Goal: Task Accomplishment & Management: Manage account settings

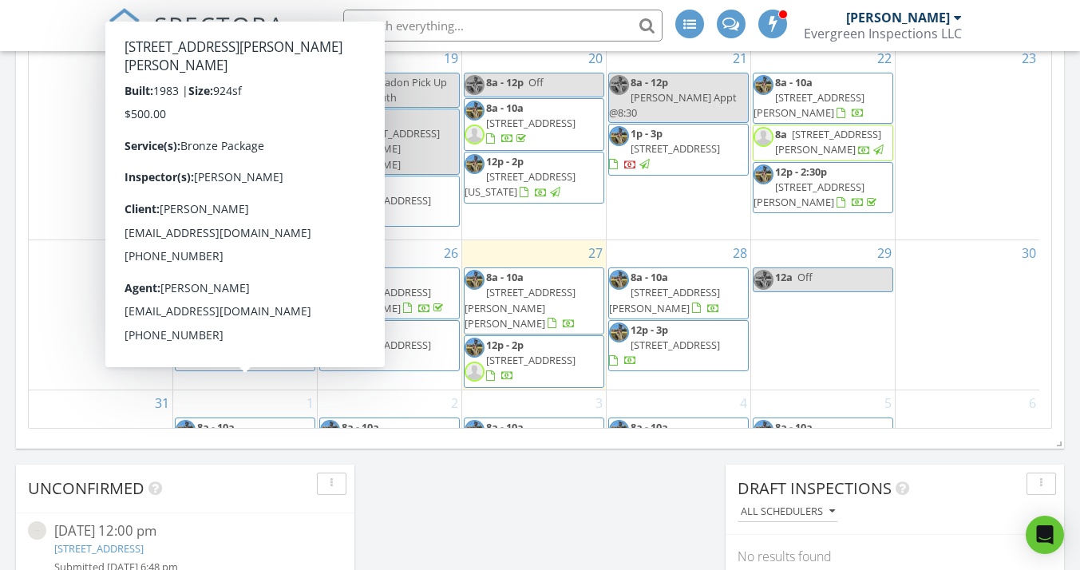
scroll to position [294, 0]
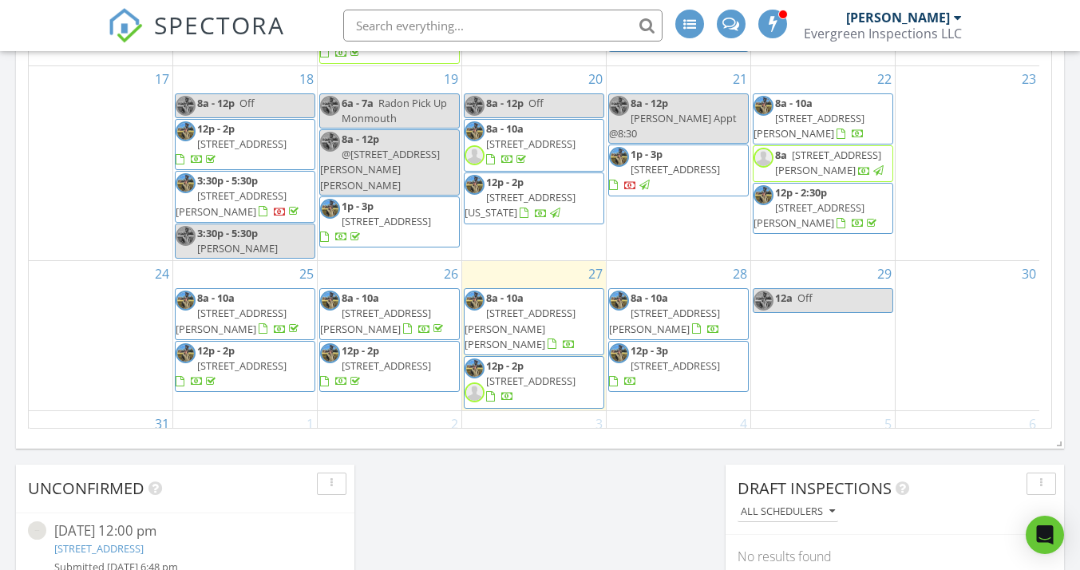
click at [402, 306] on span "[STREET_ADDRESS][PERSON_NAME]" at bounding box center [375, 321] width 111 height 30
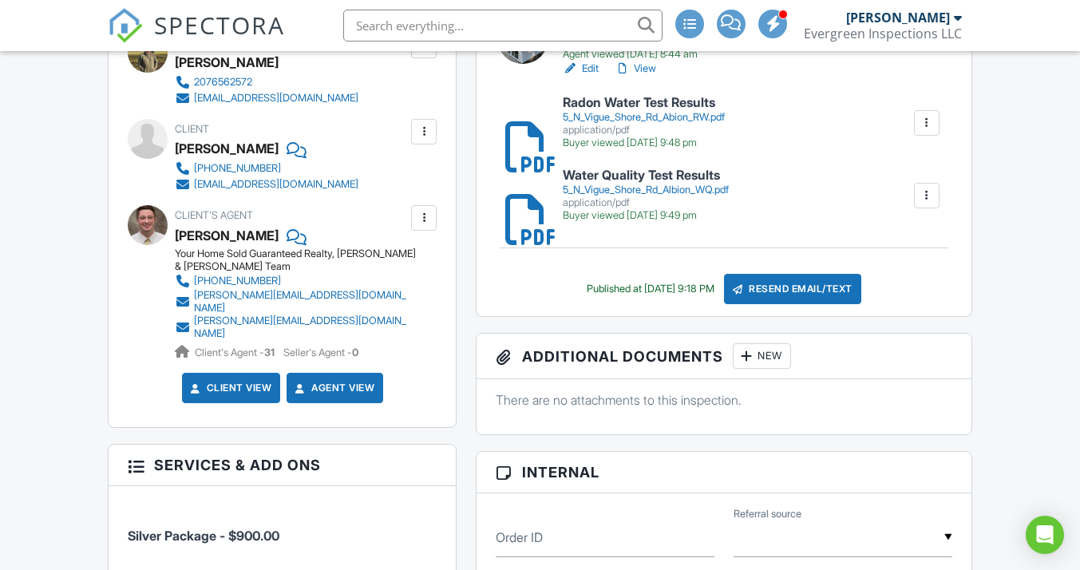
scroll to position [541, 0]
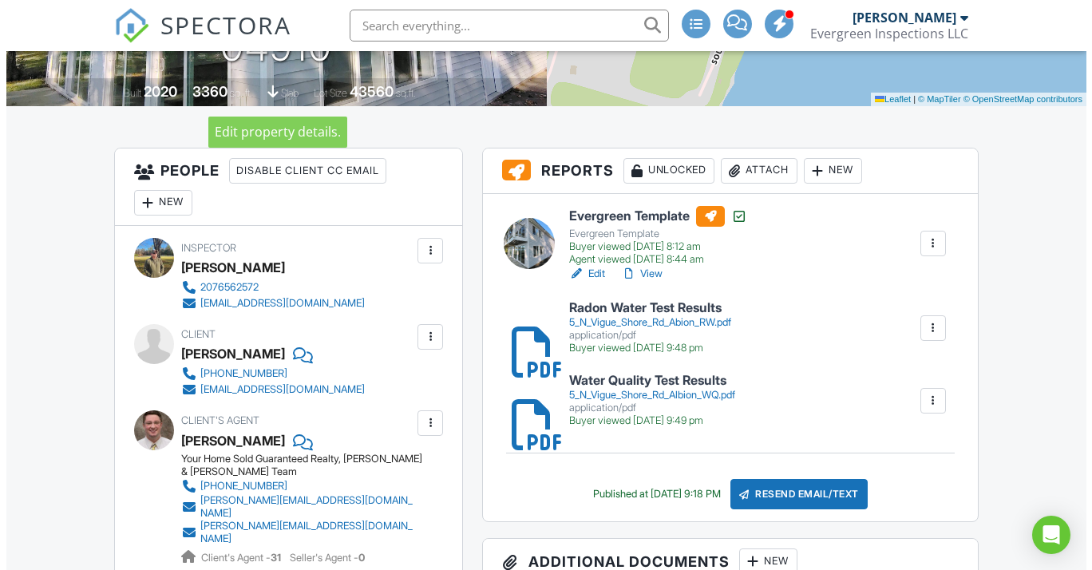
scroll to position [344, 0]
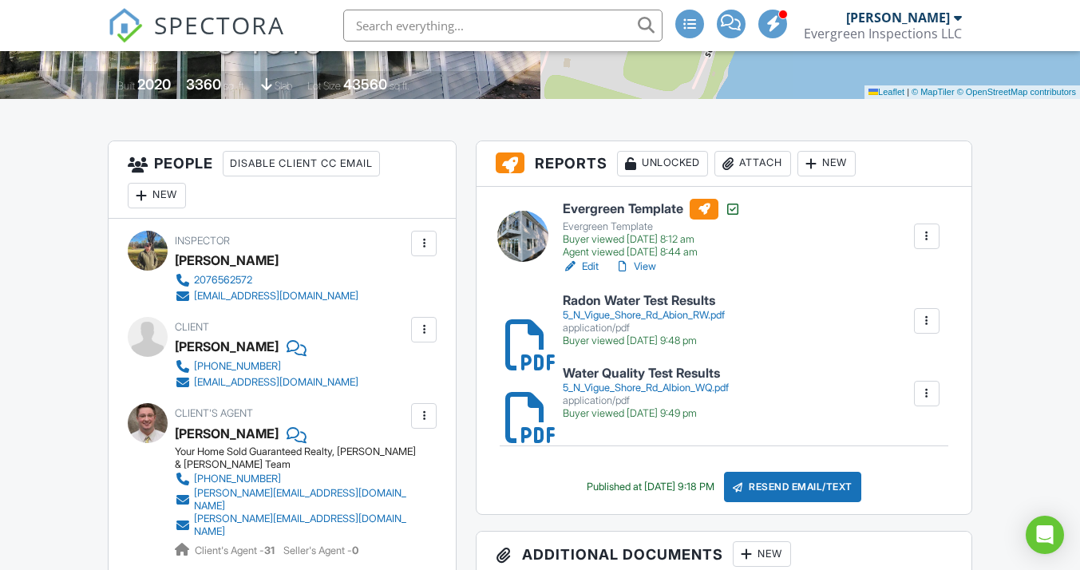
click at [733, 168] on div at bounding box center [728, 164] width 16 height 16
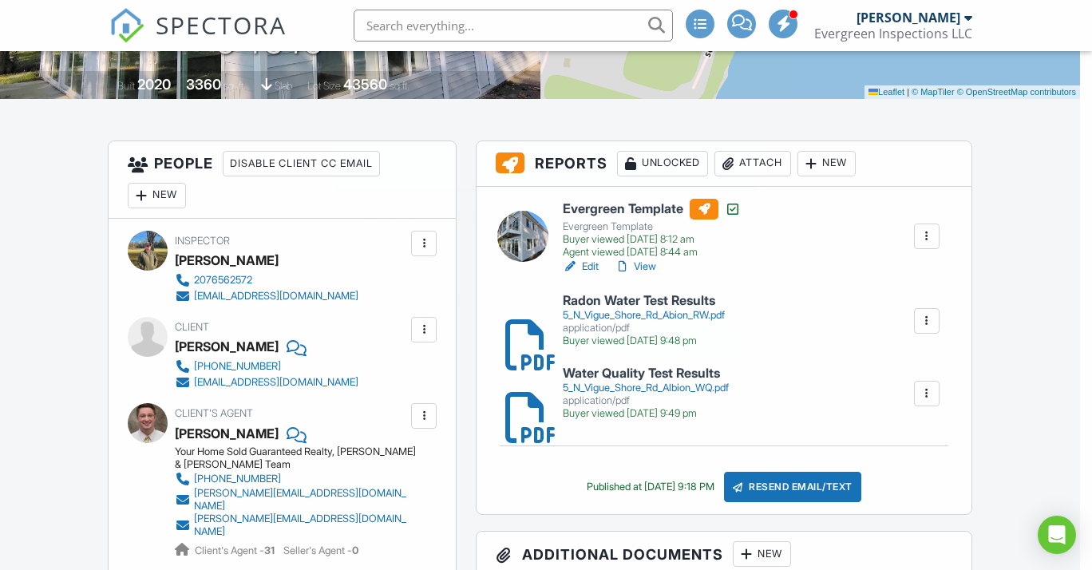
click at [733, 168] on div "Add Report Attachment" at bounding box center [545, 160] width 421 height 61
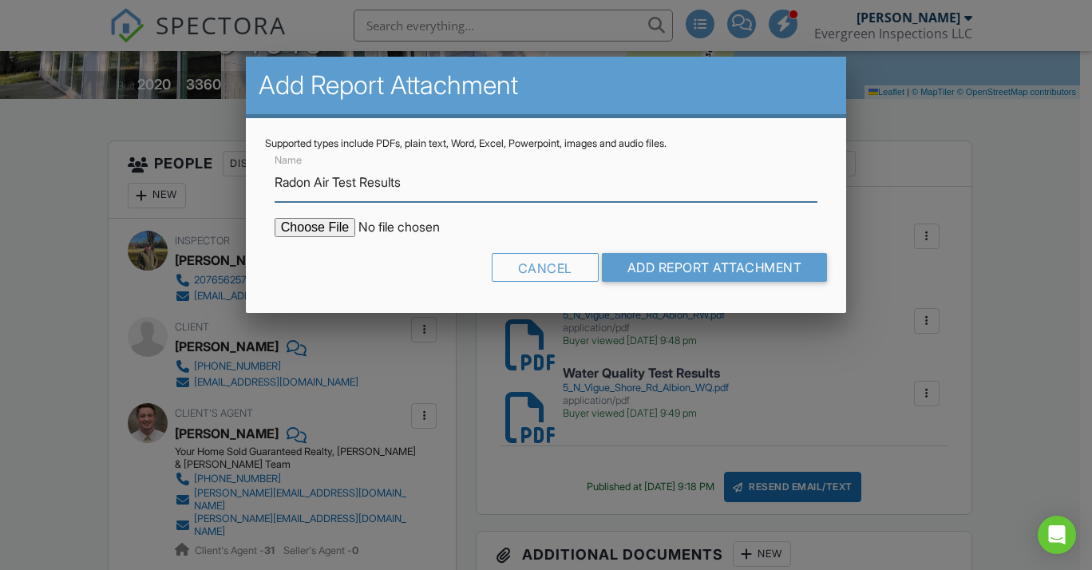
type input "Radon Air Test Results"
click at [306, 227] on input "file" at bounding box center [410, 227] width 271 height 19
type input "C:\fakepath\5 N Vigue Shore Albion RA.pdf"
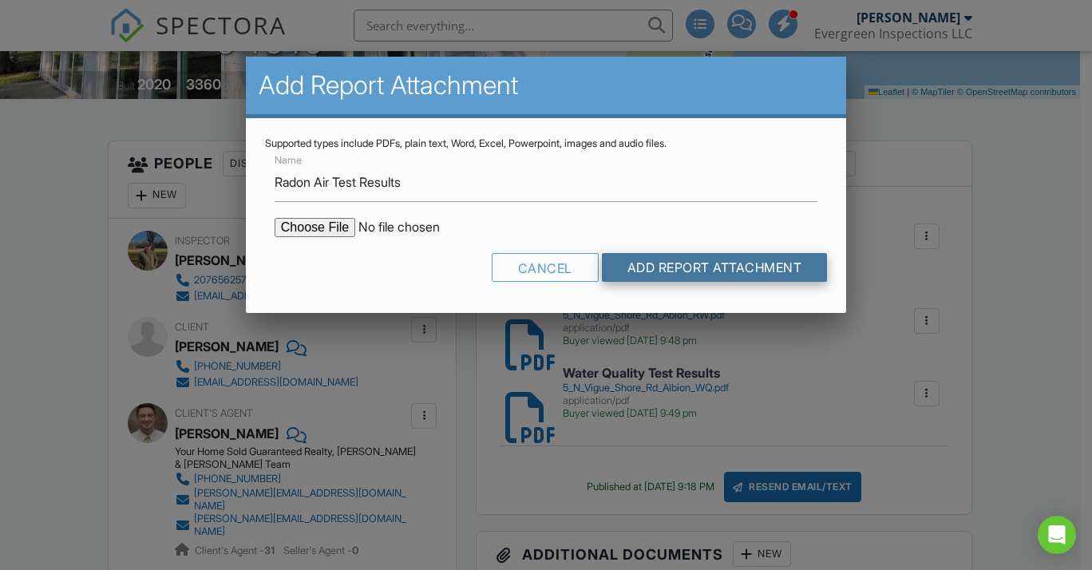
click at [739, 266] on input "Add Report Attachment" at bounding box center [715, 267] width 226 height 29
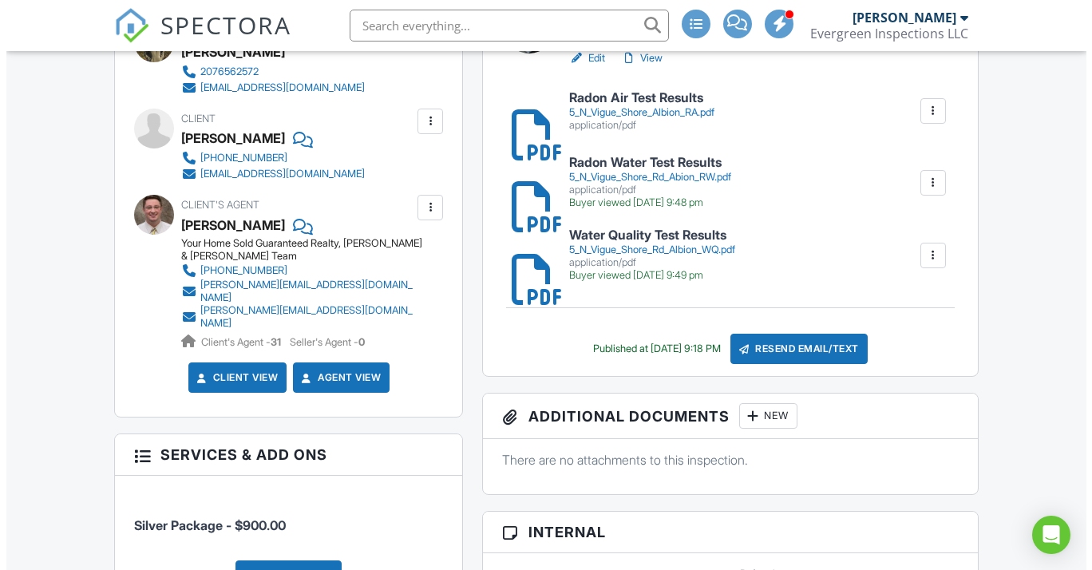
scroll to position [543, 0]
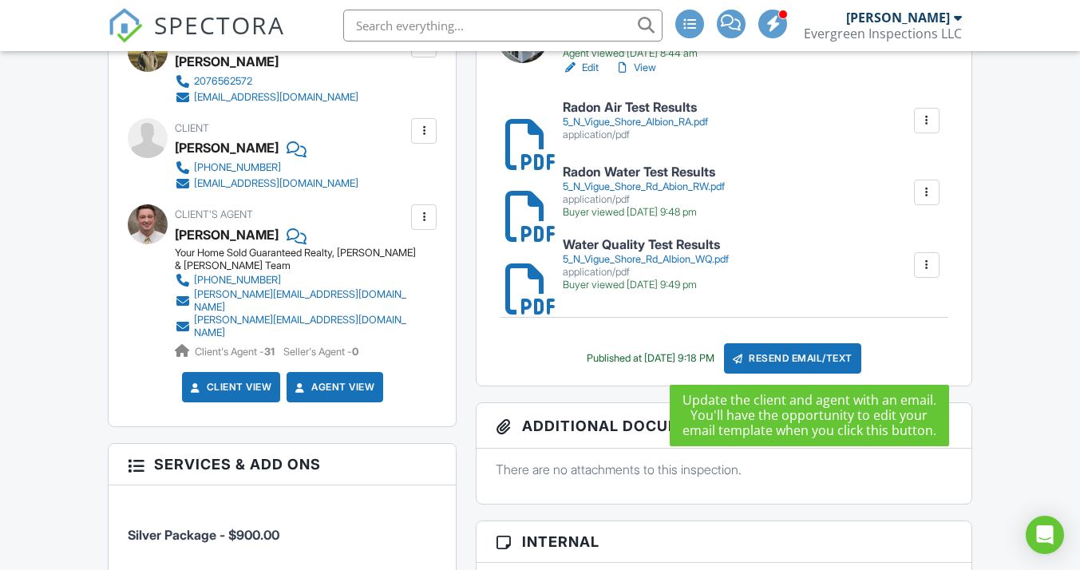
click at [816, 359] on div "Resend Email/Text" at bounding box center [792, 358] width 137 height 30
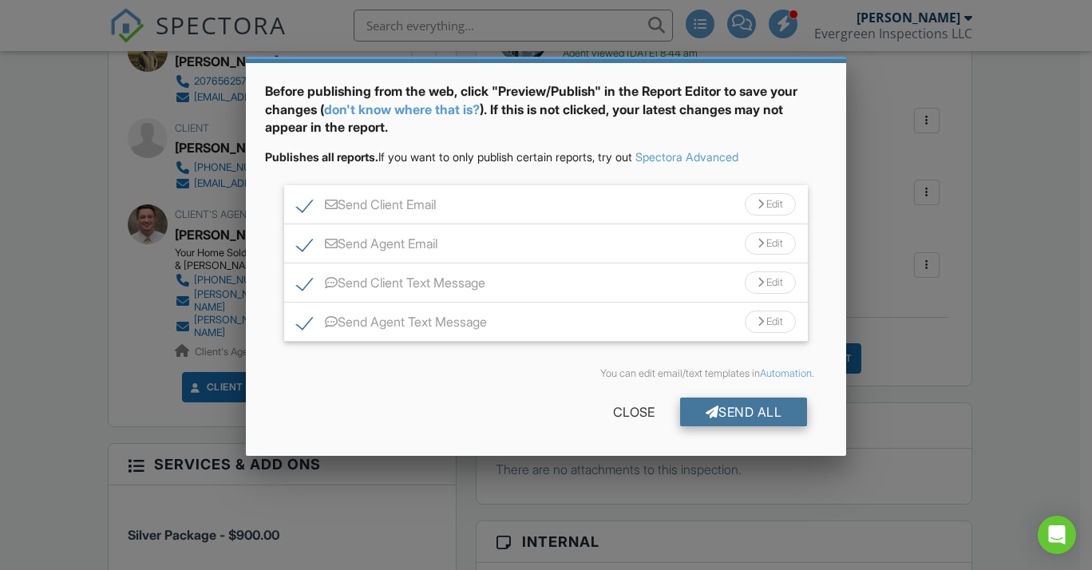
scroll to position [54, 0]
click at [745, 410] on div "Send All" at bounding box center [744, 412] width 128 height 29
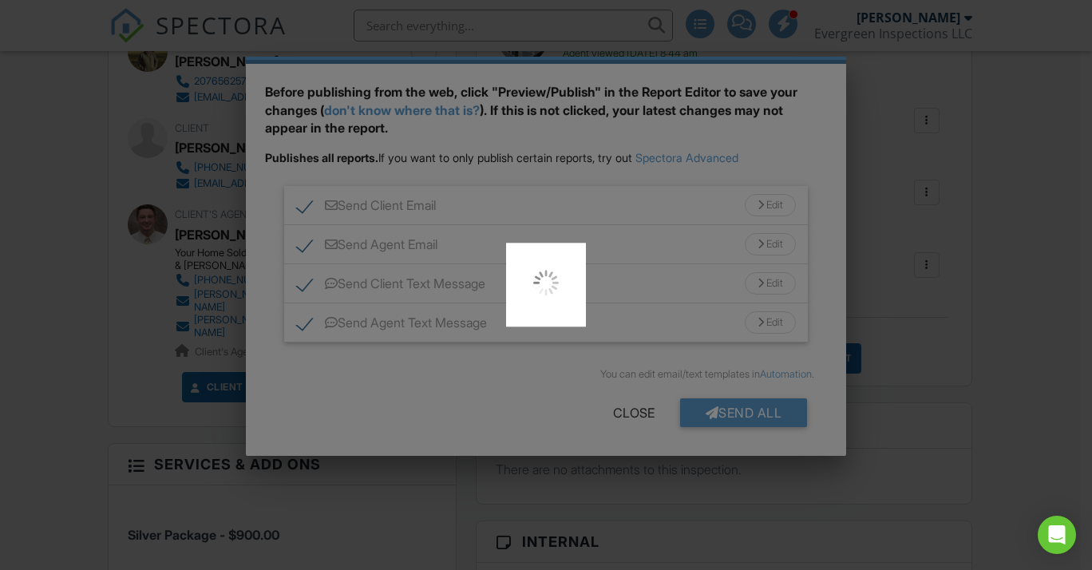
click at [413, 336] on div at bounding box center [546, 285] width 1092 height 570
click at [817, 169] on div at bounding box center [546, 285] width 1092 height 570
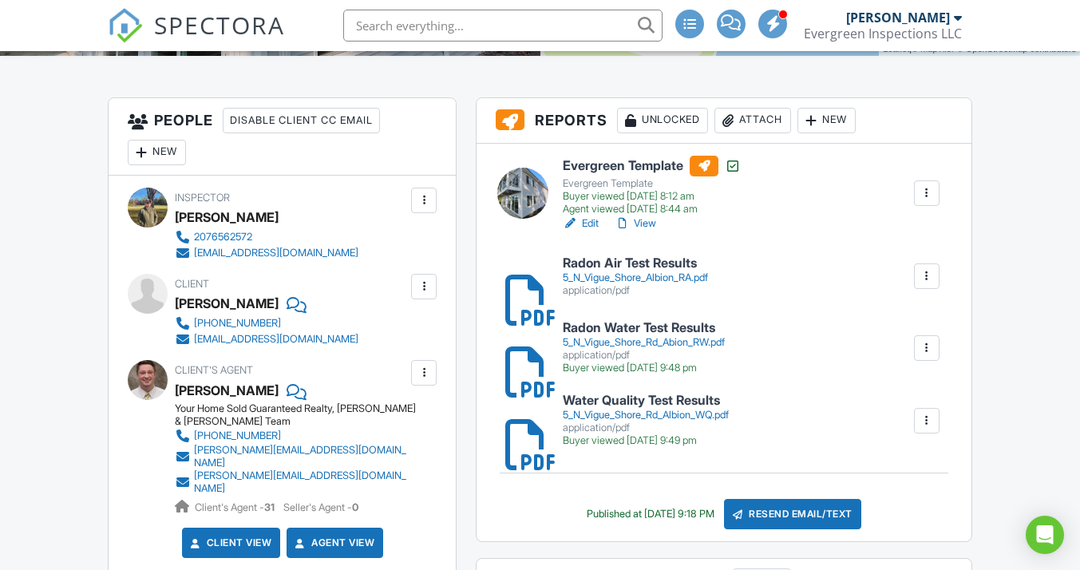
scroll to position [408, 0]
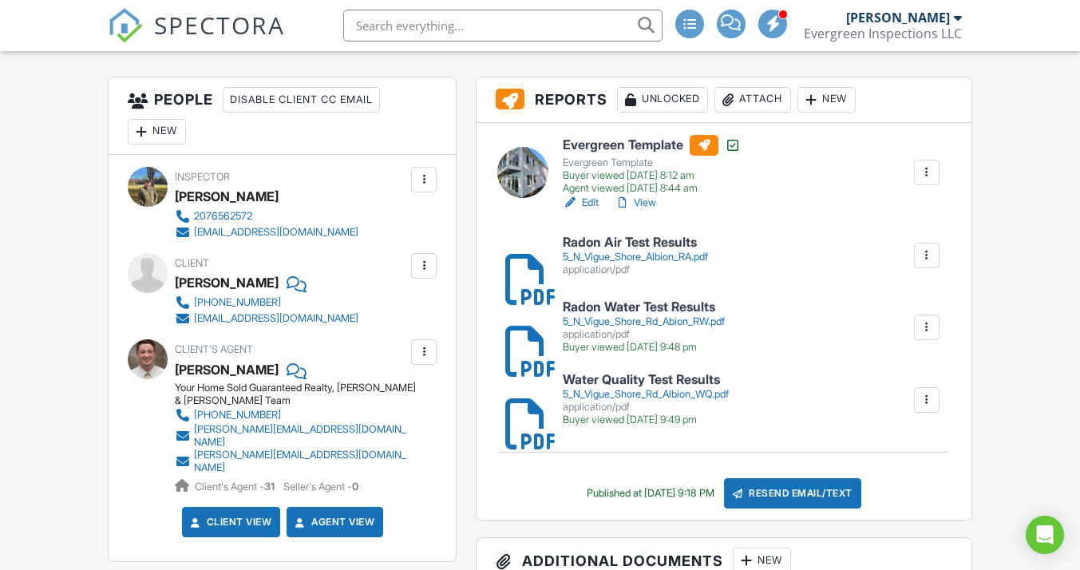
click at [583, 202] on link "Edit" at bounding box center [581, 203] width 36 height 16
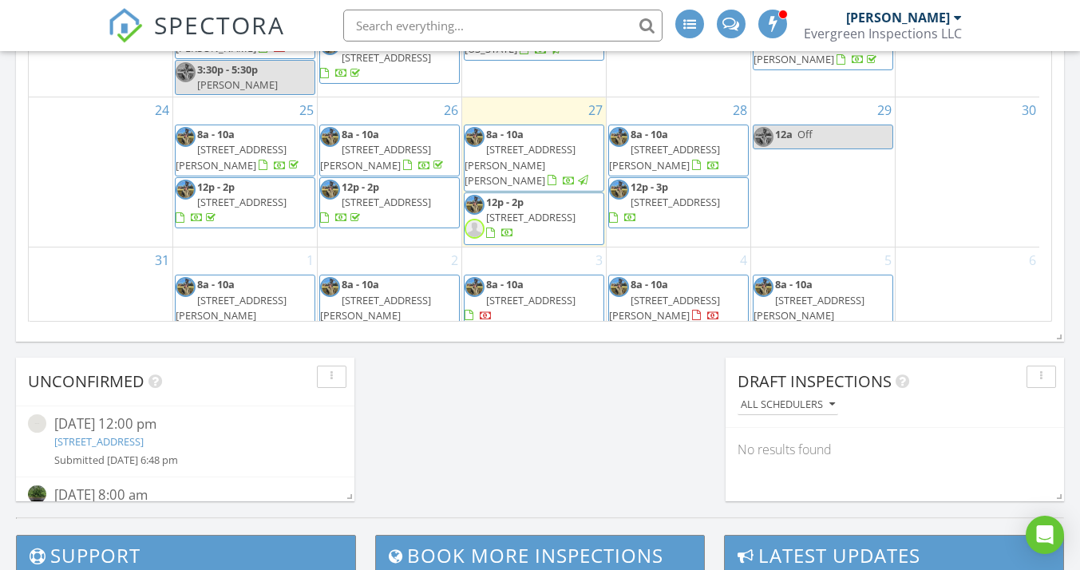
scroll to position [349, 0]
click at [420, 144] on span "5 N Vigue Shr Rd, Albion 04910" at bounding box center [375, 159] width 111 height 30
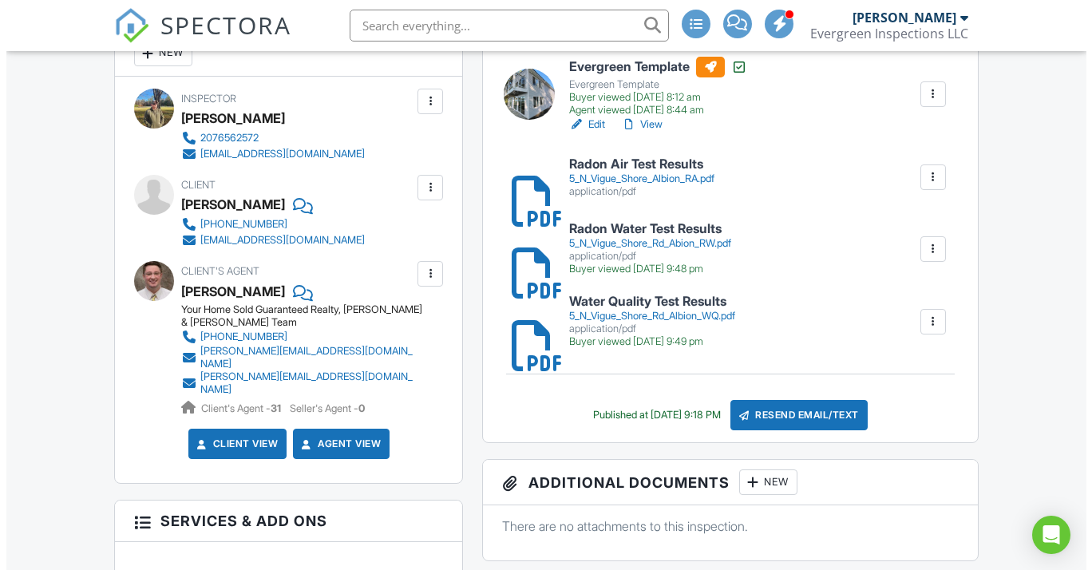
scroll to position [577, 0]
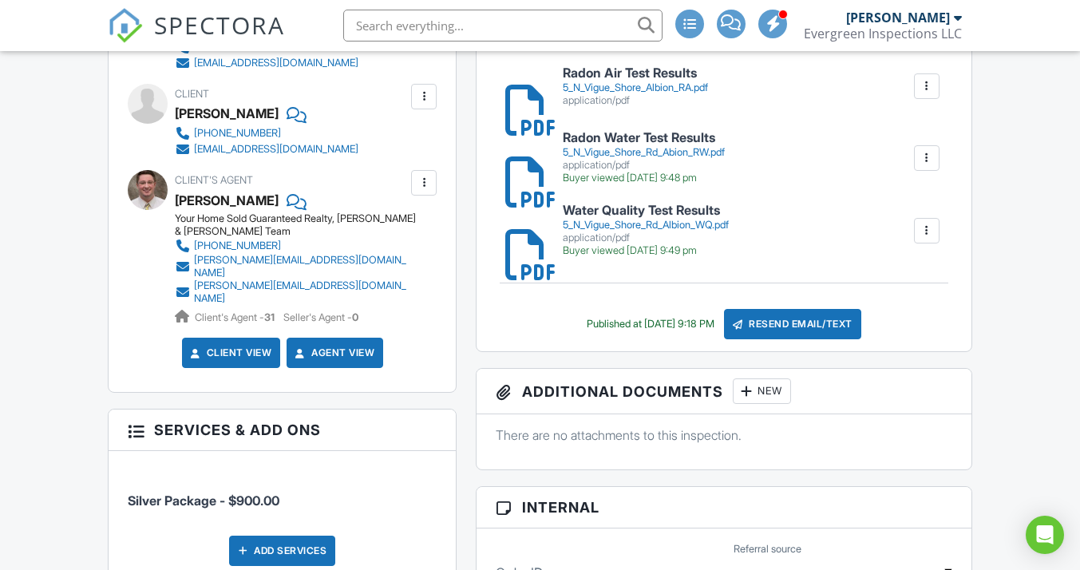
click at [793, 328] on div "Resend Email/Text" at bounding box center [792, 324] width 137 height 30
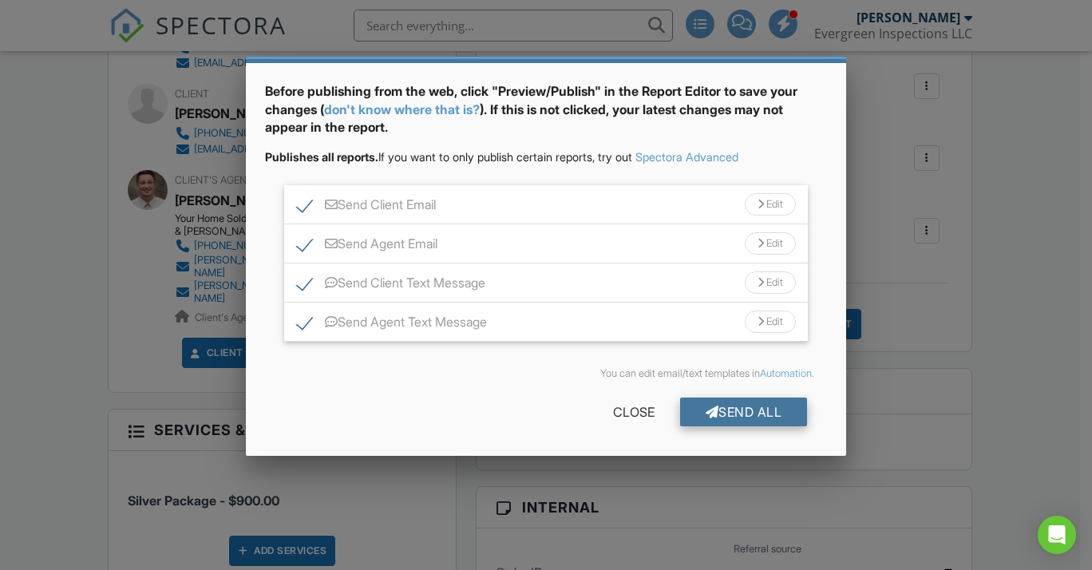
scroll to position [54, 0]
click at [711, 411] on div "Send All" at bounding box center [744, 412] width 128 height 29
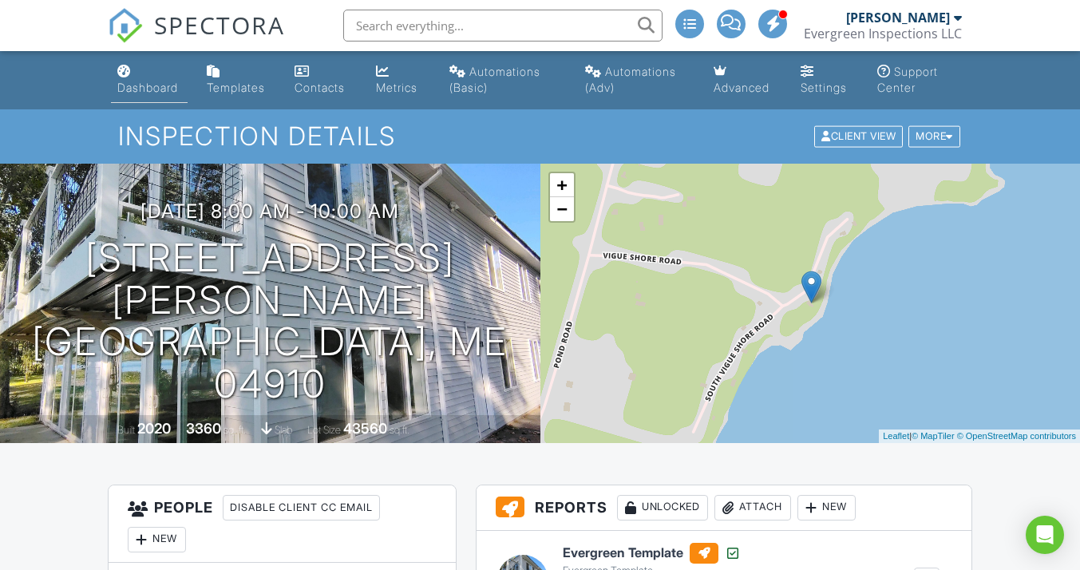
click at [154, 83] on div "Dashboard" at bounding box center [147, 88] width 61 height 14
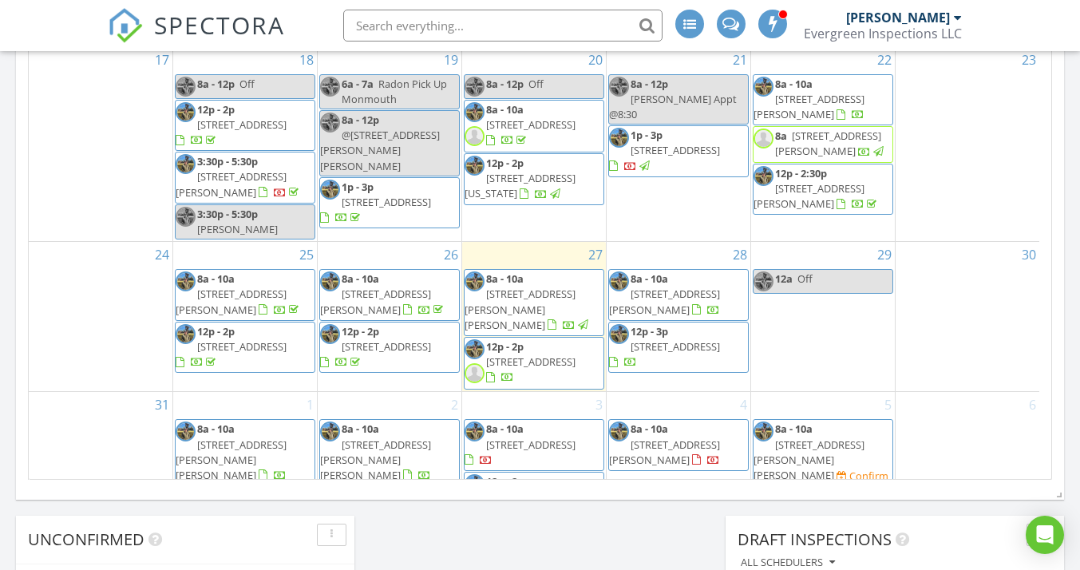
scroll to position [350, 0]
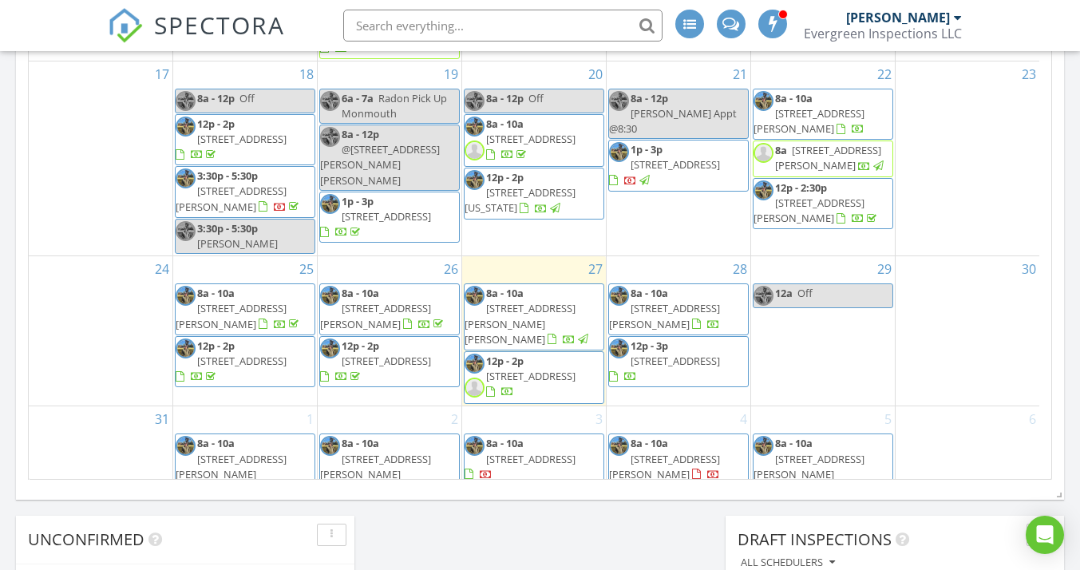
drag, startPoint x: 273, startPoint y: 358, endPoint x: 263, endPoint y: 340, distance: 20.0
click at [263, 340] on span "12p - 2p 15 Parkside Dr, Biddeford 04005" at bounding box center [245, 361] width 139 height 47
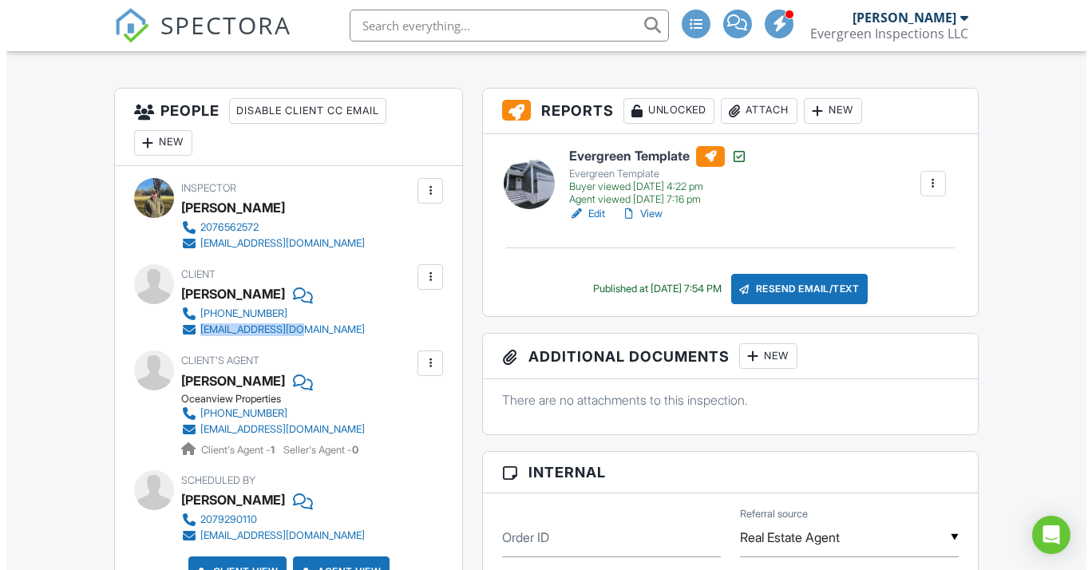
scroll to position [396, 0]
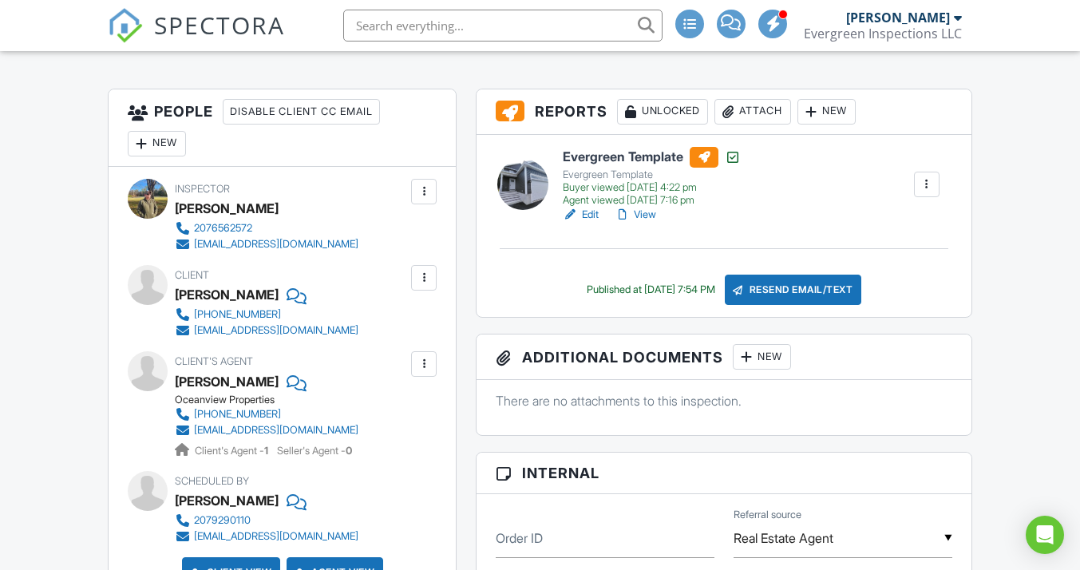
click at [770, 108] on div "Attach" at bounding box center [752, 112] width 77 height 26
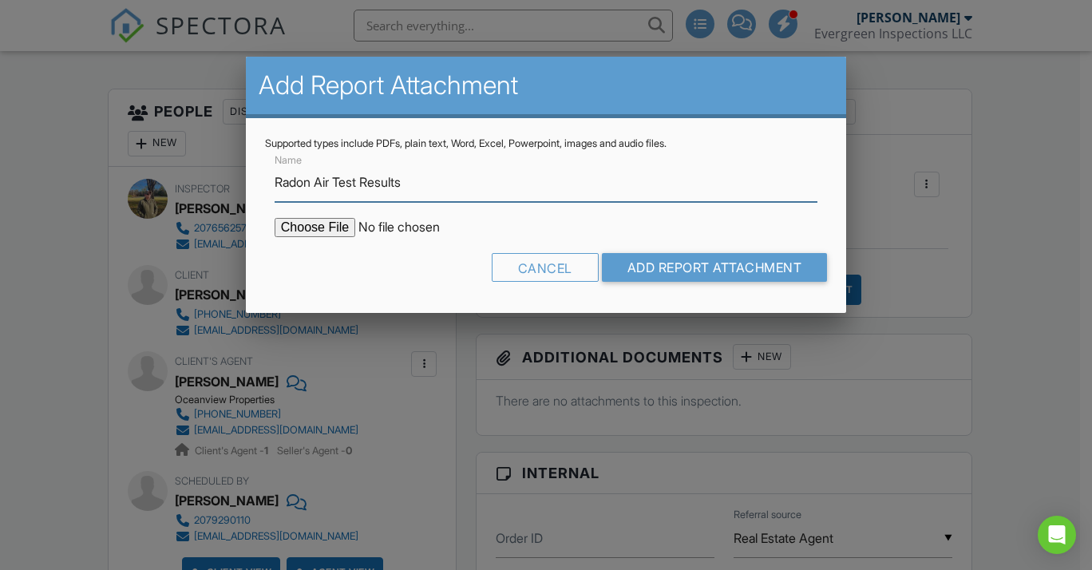
type input "Radon Air Test Results"
click at [295, 232] on input "file" at bounding box center [410, 227] width 271 height 19
type input "C:\fakepath\15 Parkside Dr Biddeford RA.pdf"
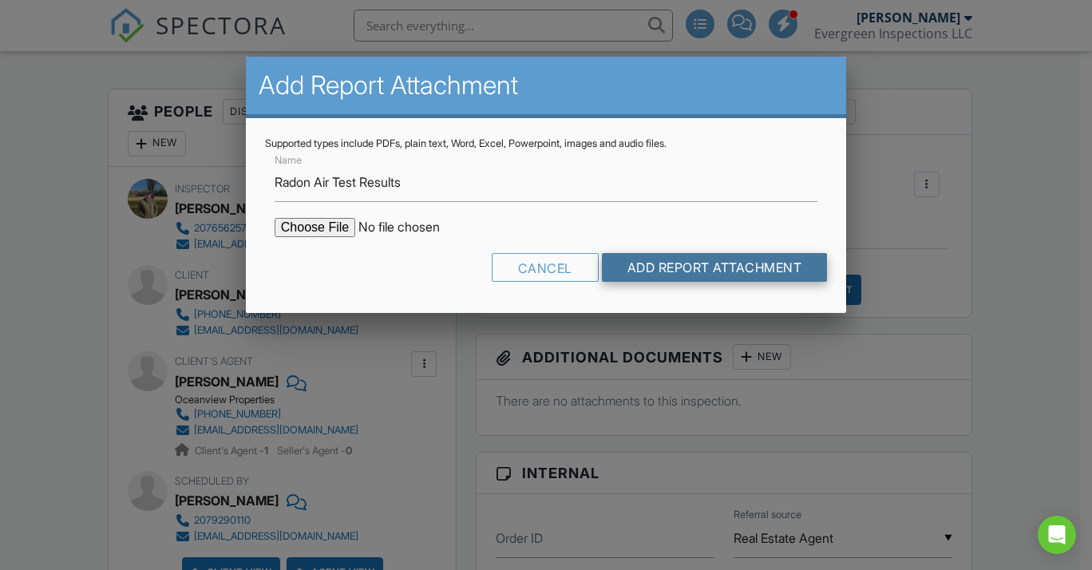
click at [782, 270] on input "Add Report Attachment" at bounding box center [715, 267] width 226 height 29
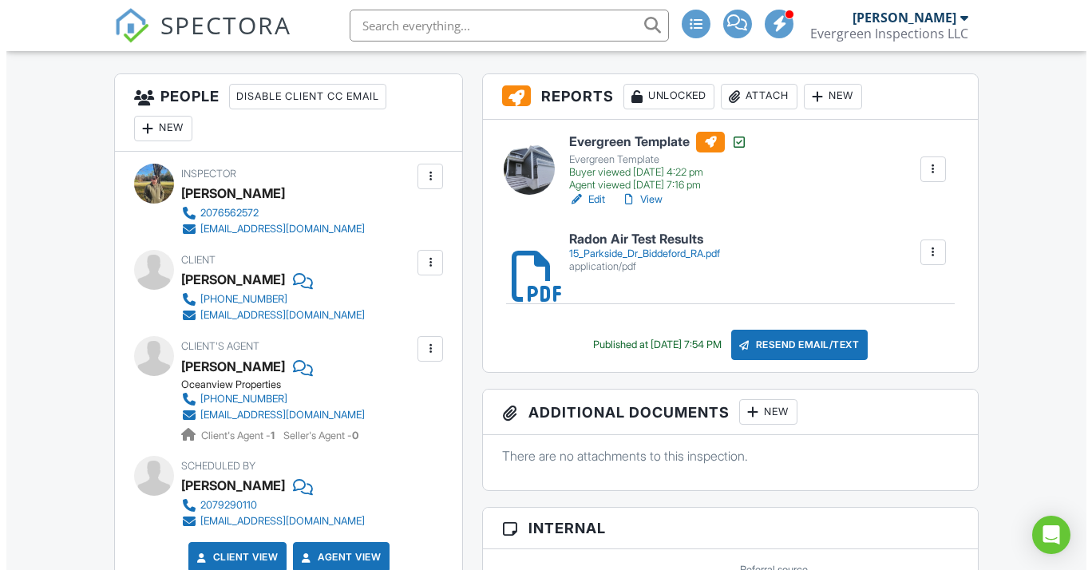
scroll to position [409, 0]
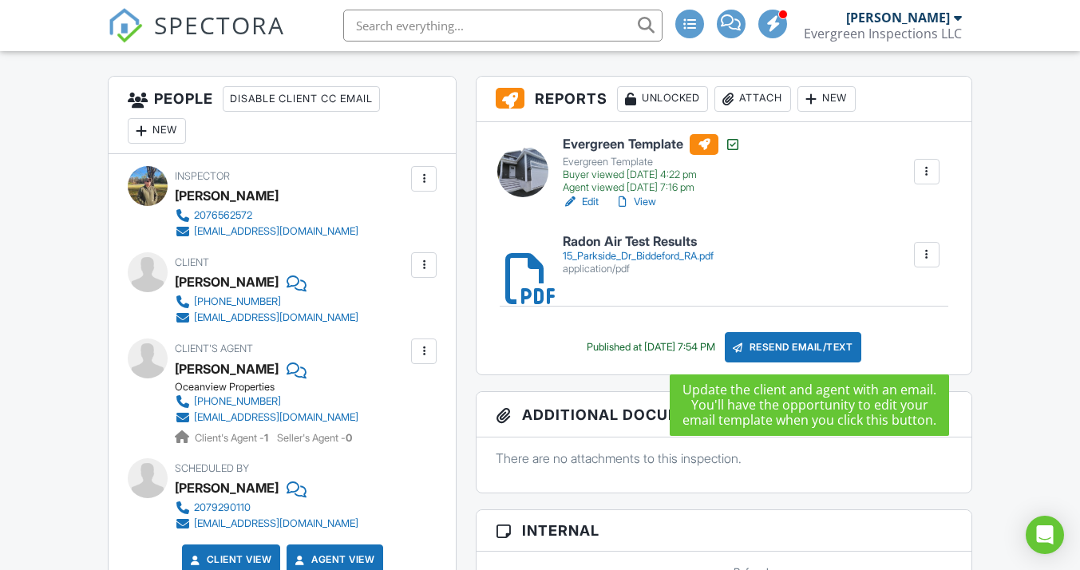
click at [804, 342] on div "Resend Email/Text" at bounding box center [793, 347] width 137 height 30
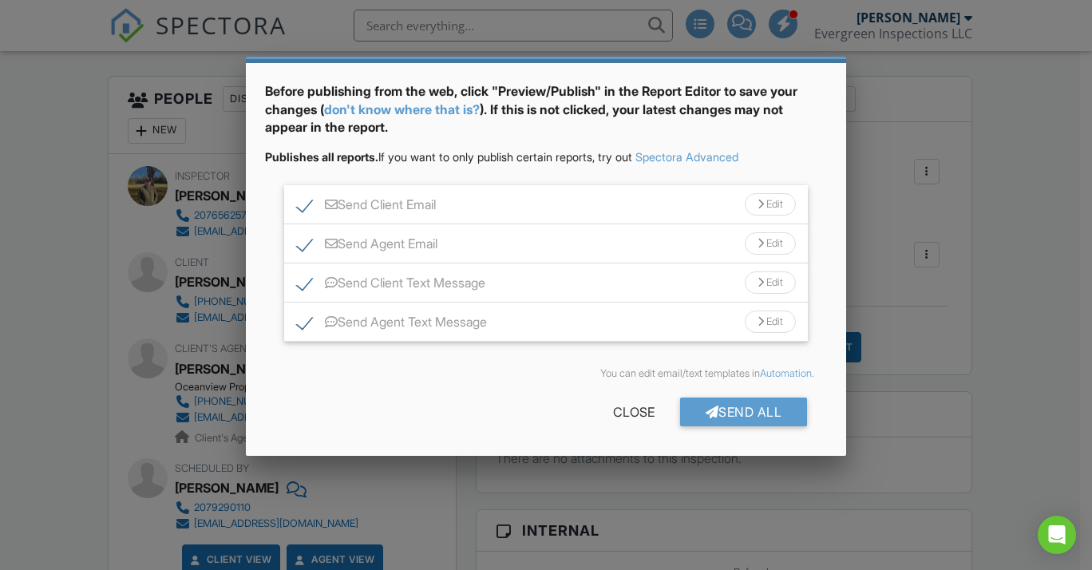
scroll to position [54, 0]
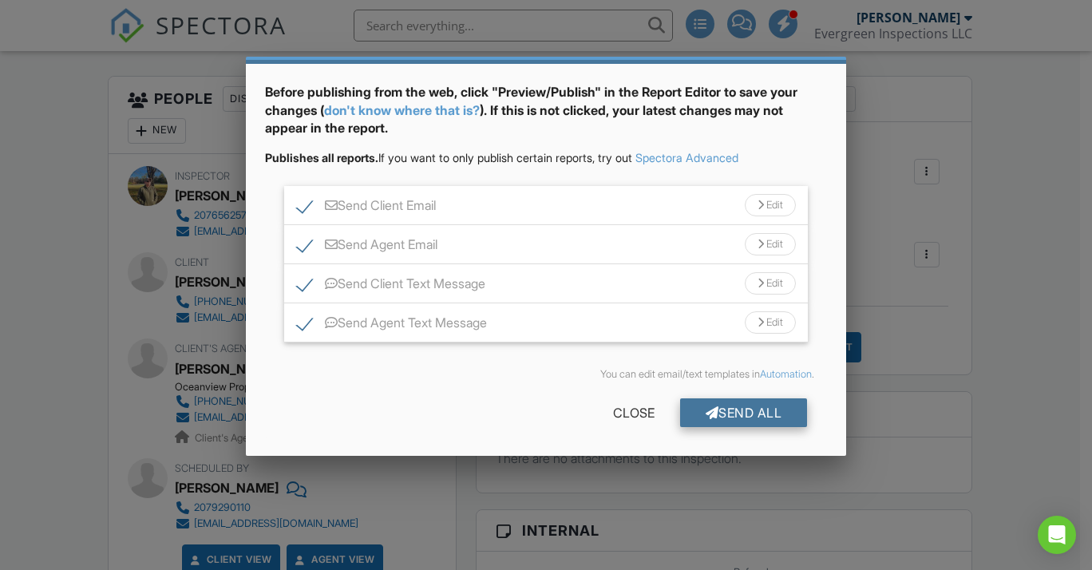
click at [735, 410] on div "Send All" at bounding box center [744, 412] width 128 height 29
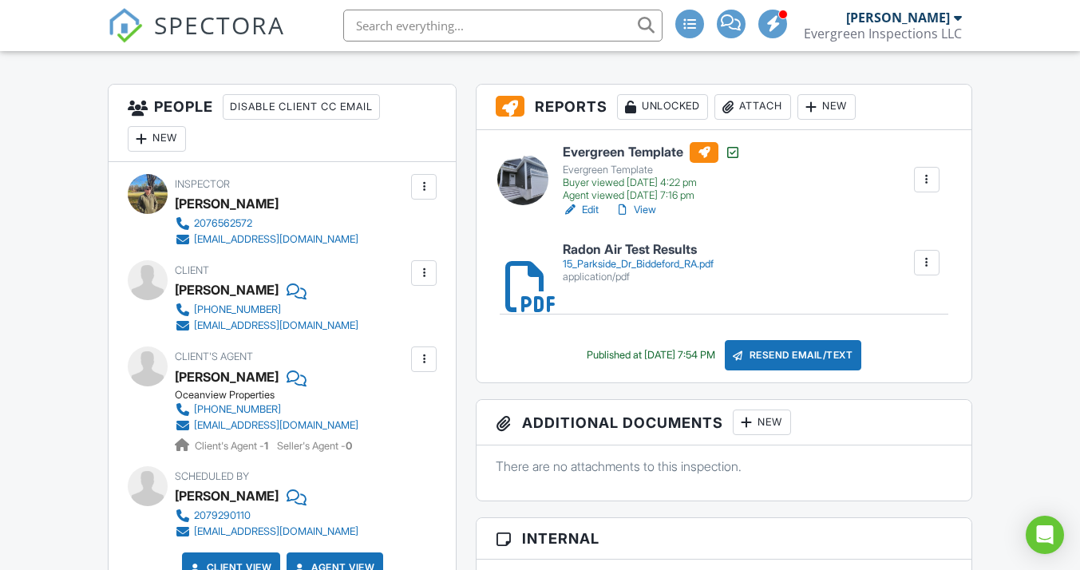
scroll to position [401, 0]
click at [587, 208] on link "Edit" at bounding box center [581, 210] width 36 height 16
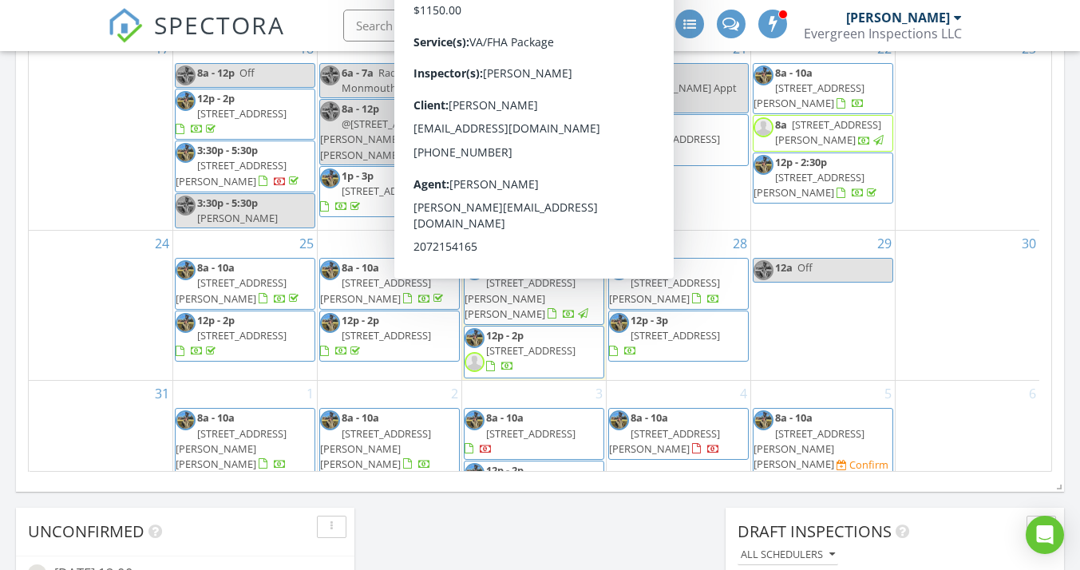
scroll to position [366, 0]
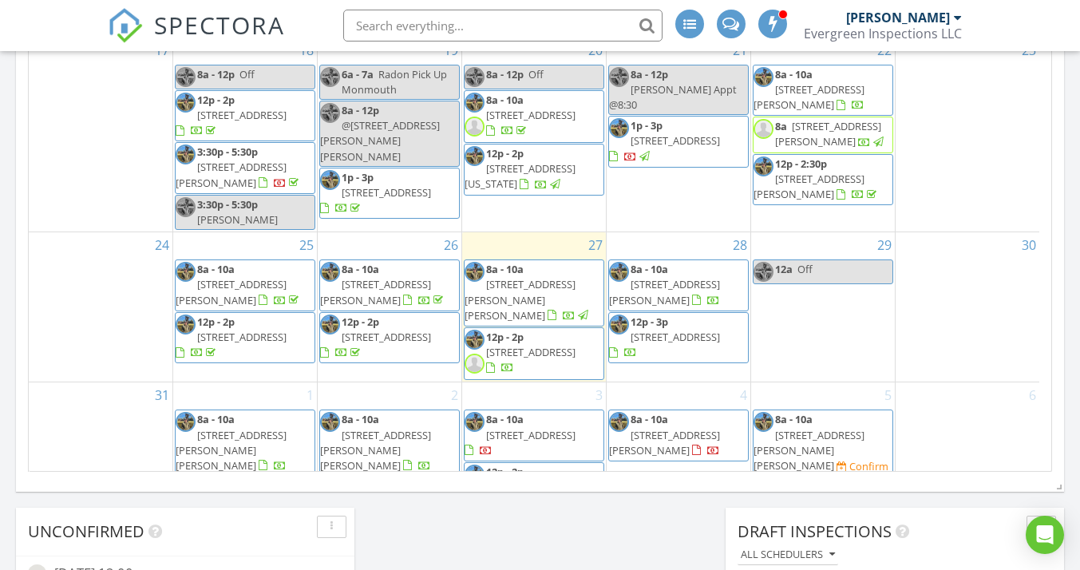
click at [264, 330] on span "15 Parkside Dr, Biddeford 04005" at bounding box center [241, 337] width 89 height 14
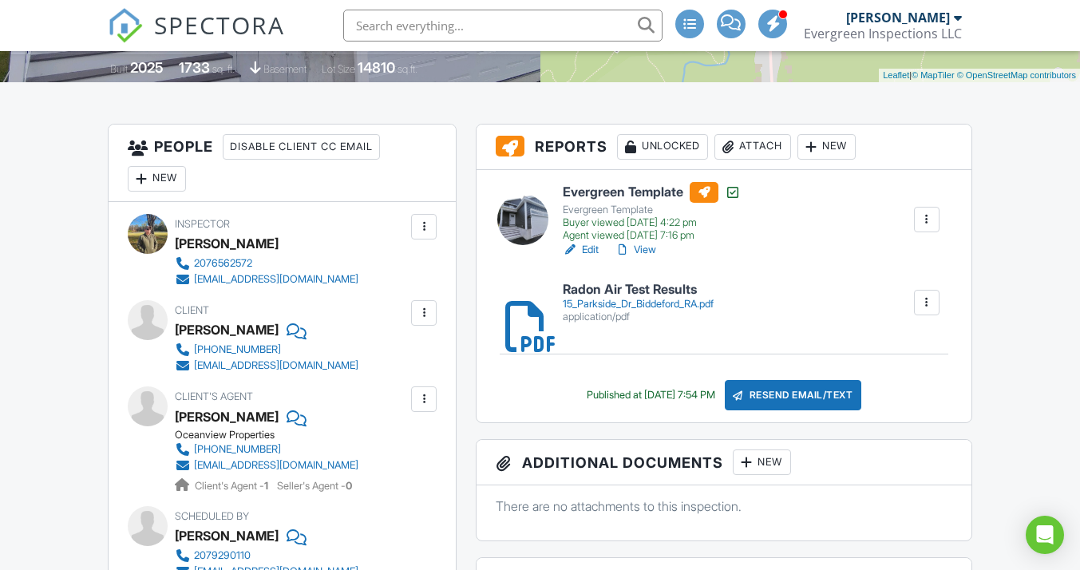
click at [806, 390] on div "Resend Email/Text" at bounding box center [793, 395] width 137 height 30
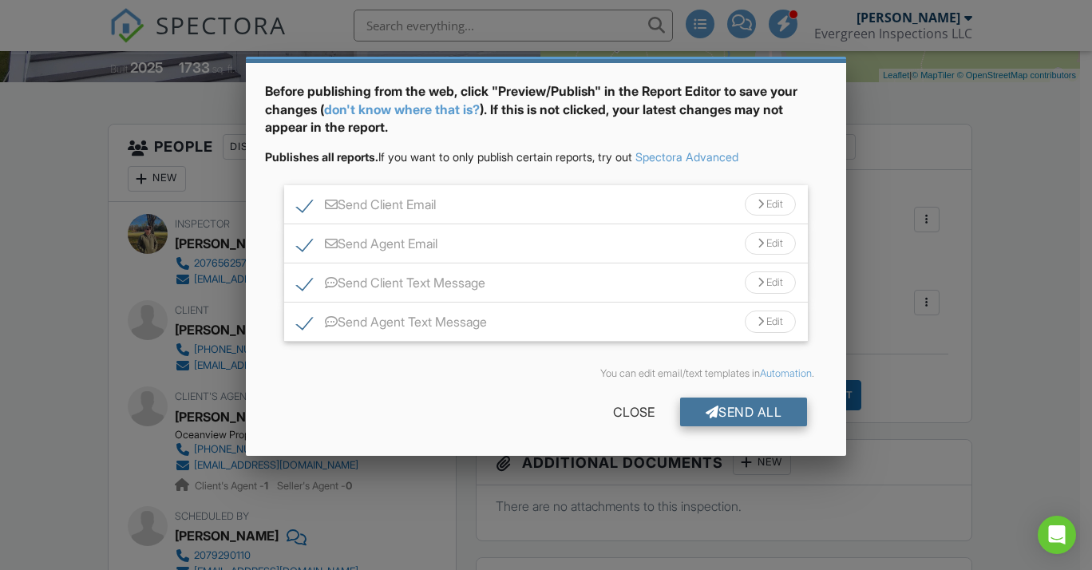
scroll to position [54, 0]
click at [735, 415] on div "Send All" at bounding box center [744, 412] width 128 height 29
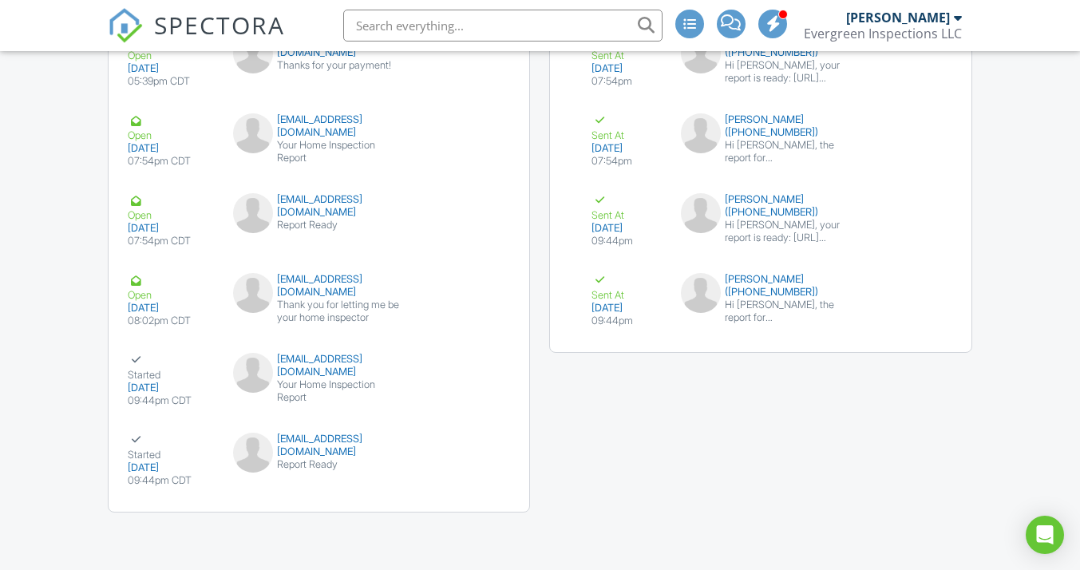
scroll to position [2372, 0]
